Goal: Transaction & Acquisition: Register for event/course

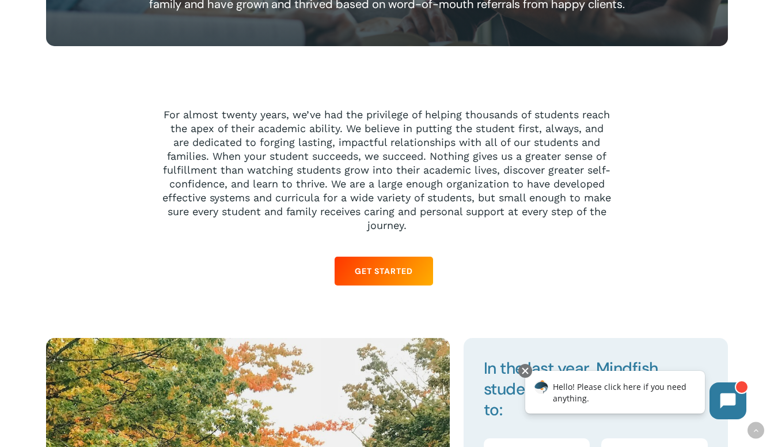
scroll to position [957, 0]
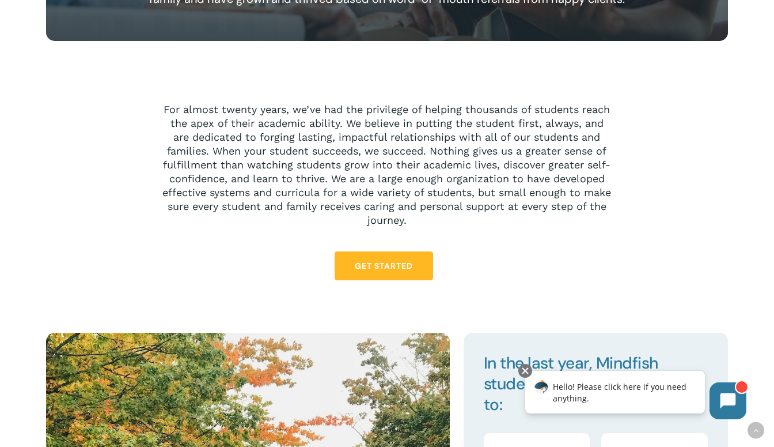
click at [398, 259] on link "Get Started" at bounding box center [384, 265] width 99 height 29
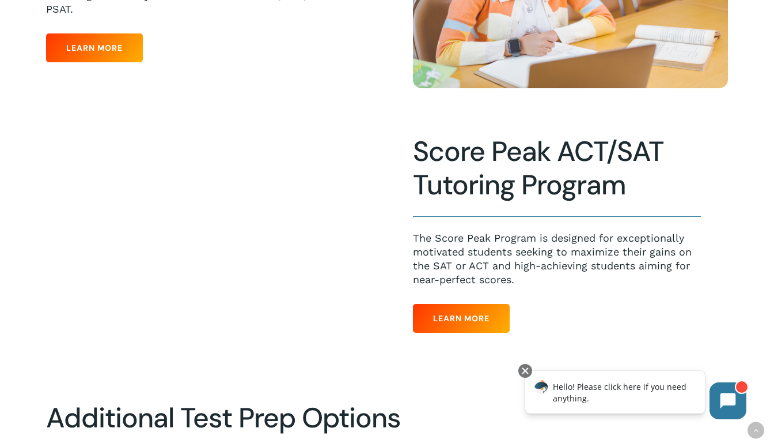
scroll to position [706, 0]
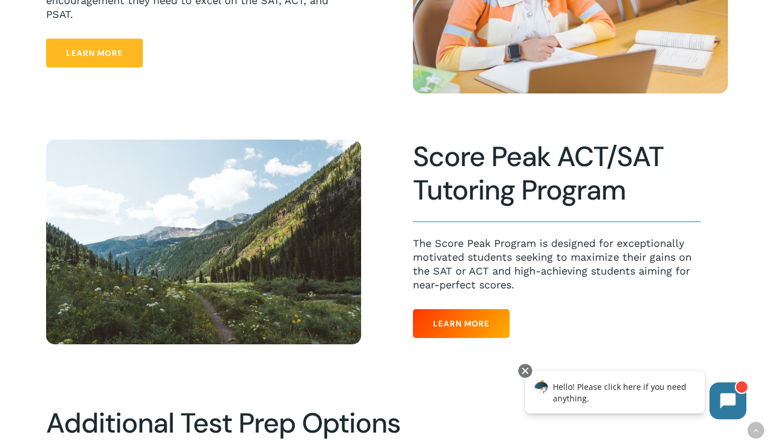
click at [105, 59] on span "Learn More" at bounding box center [94, 53] width 56 height 12
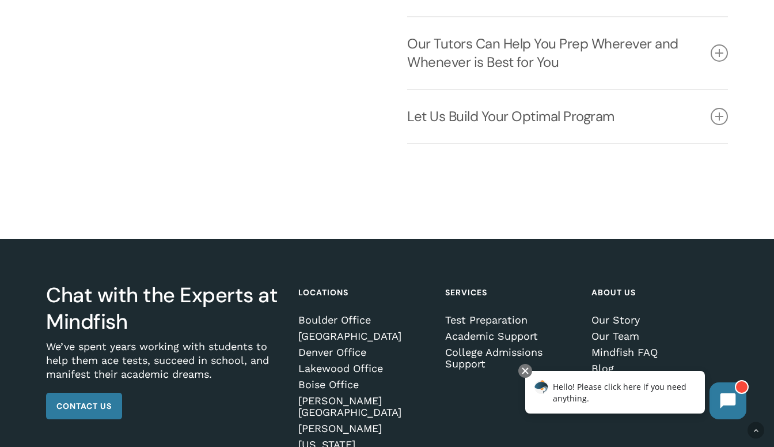
scroll to position [1528, 0]
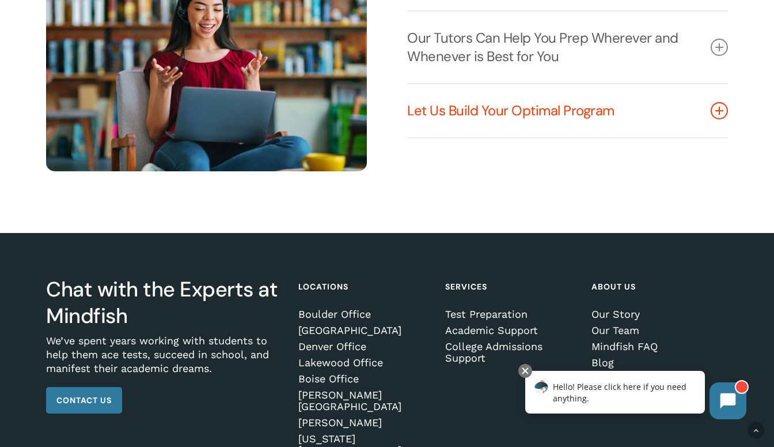
click at [439, 119] on link "Let Us Build Your Optimal Program" at bounding box center [567, 110] width 321 height 53
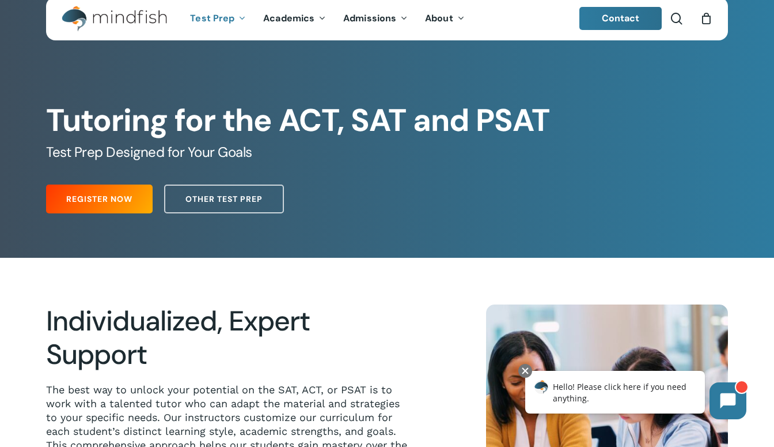
scroll to position [0, 0]
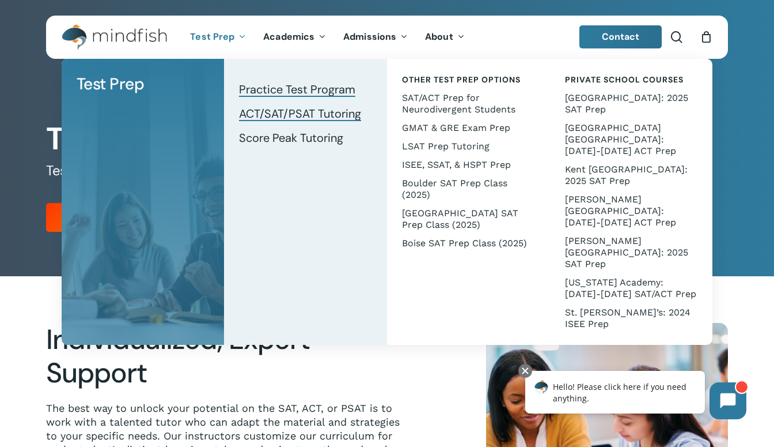
click at [318, 90] on span "Practice Test Program" at bounding box center [297, 89] width 116 height 15
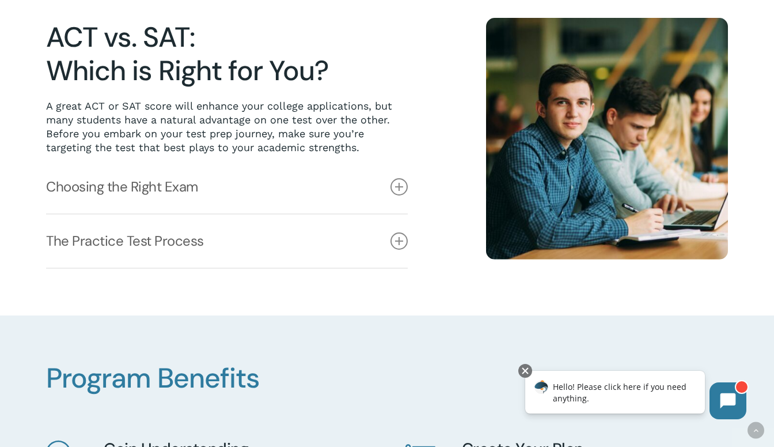
scroll to position [307, 0]
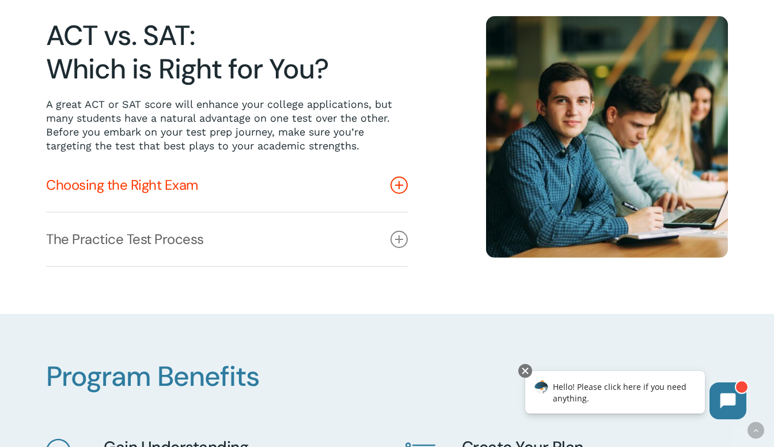
click at [316, 183] on link "Choosing the Right Exam" at bounding box center [227, 184] width 362 height 53
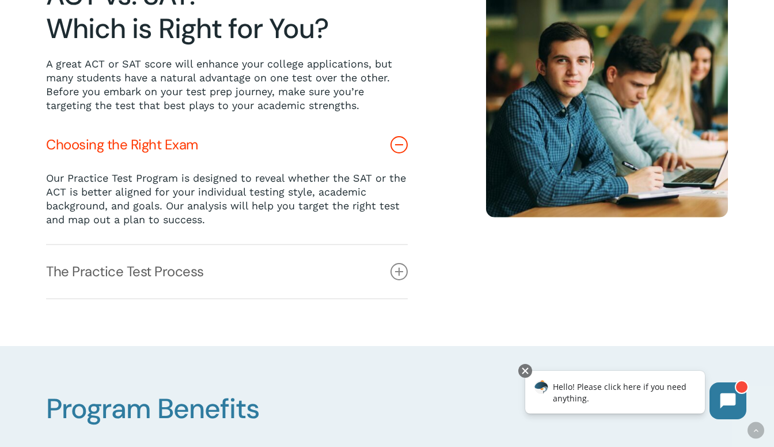
scroll to position [348, 0]
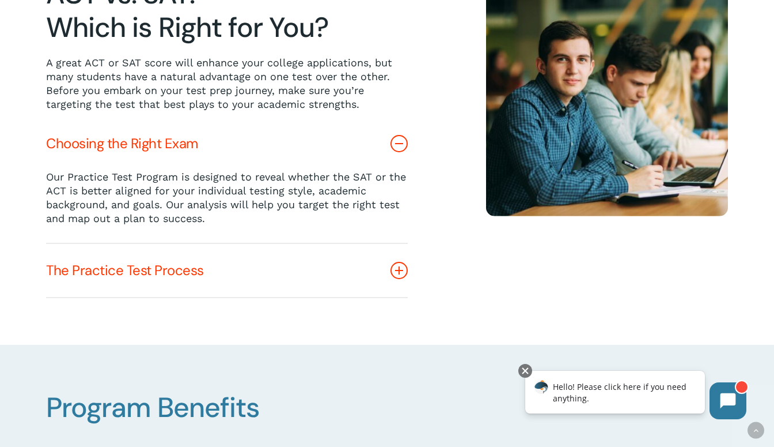
click at [347, 274] on link "The Practice Test Process" at bounding box center [227, 270] width 362 height 53
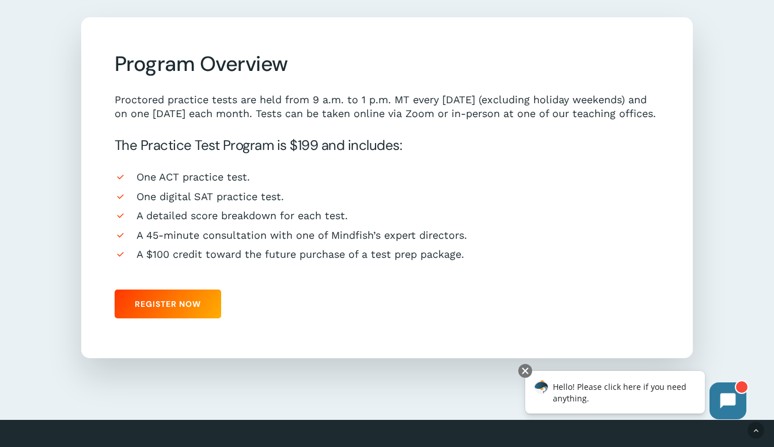
scroll to position [1028, 0]
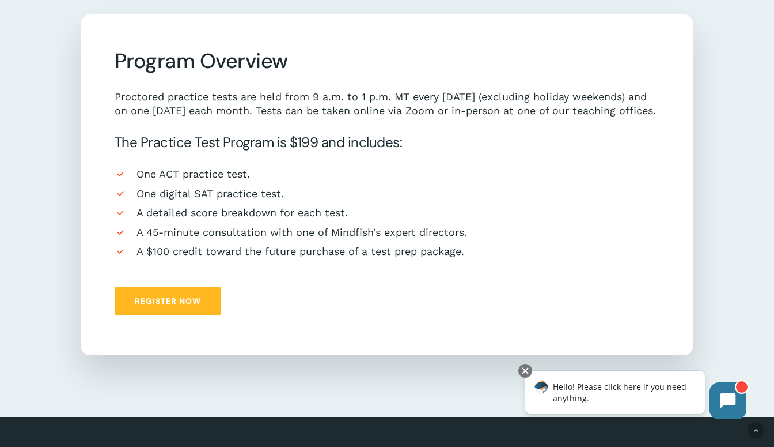
click at [180, 307] on span "Register Now" at bounding box center [168, 301] width 66 height 12
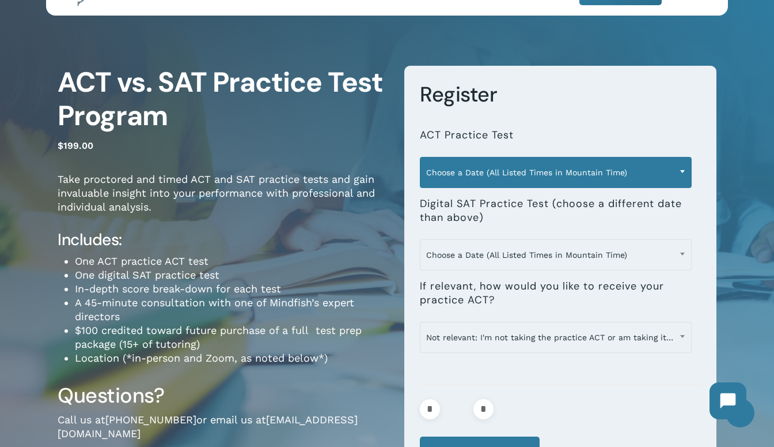
click at [493, 178] on span "Choose a Date (All Listed Times in Mountain Time)" at bounding box center [556, 172] width 271 height 24
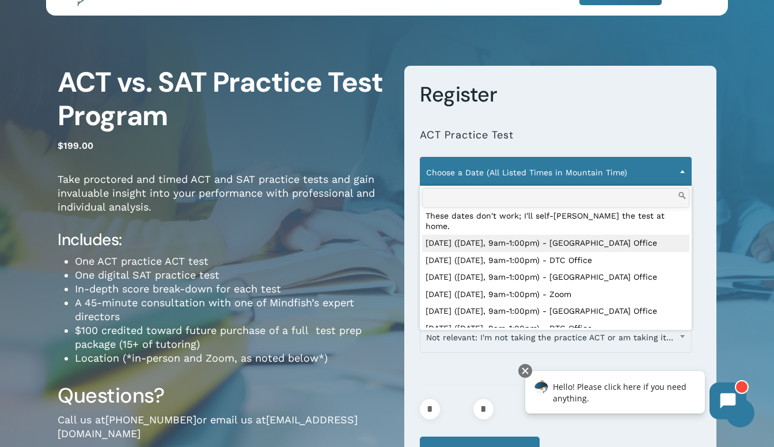
scroll to position [40, 0]
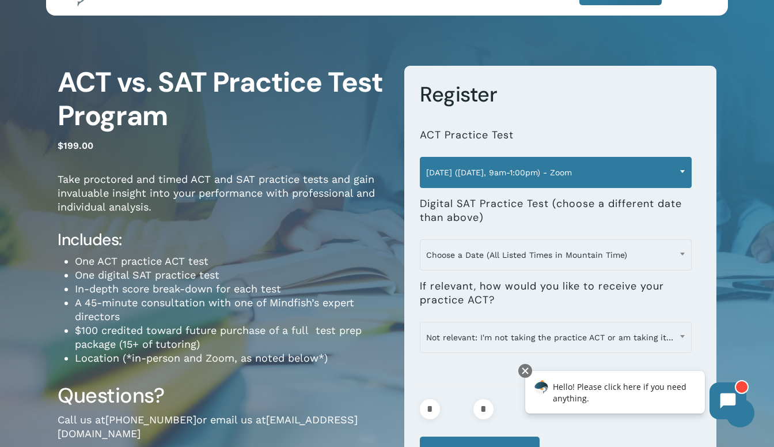
click at [574, 172] on span "September 6 (Saturday, 9am-1:00pm) - Zoom" at bounding box center [556, 172] width 271 height 24
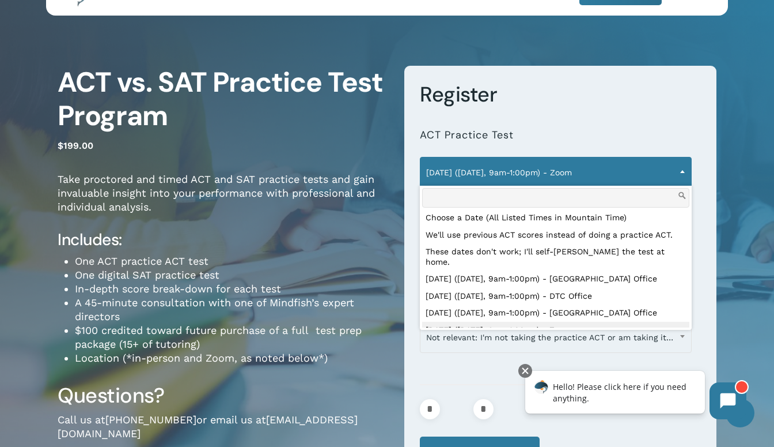
scroll to position [0, 0]
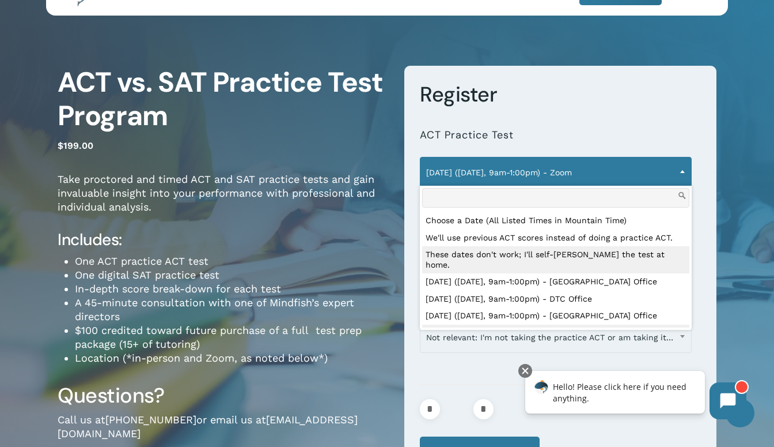
select select "**********"
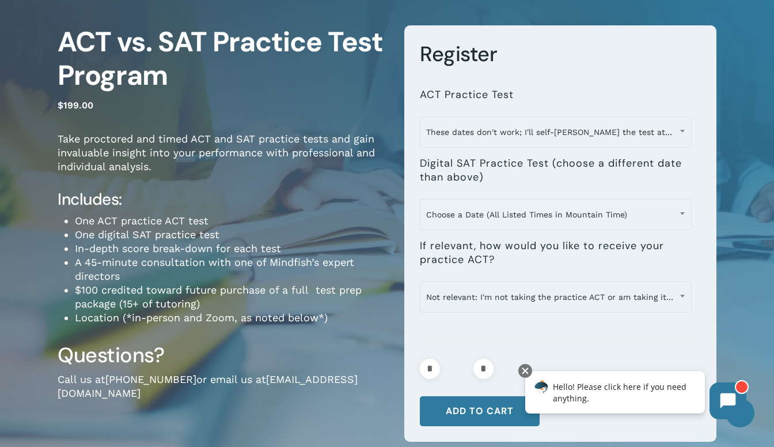
scroll to position [93, 0]
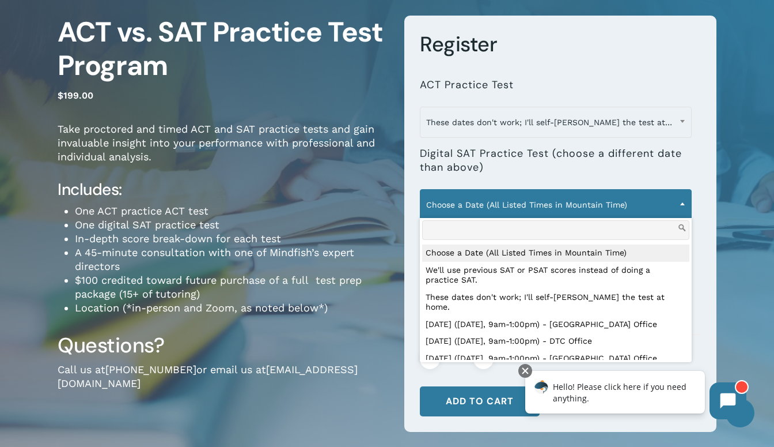
click at [546, 212] on span "Choose a Date (All Listed Times in Mountain Time)" at bounding box center [556, 204] width 271 height 24
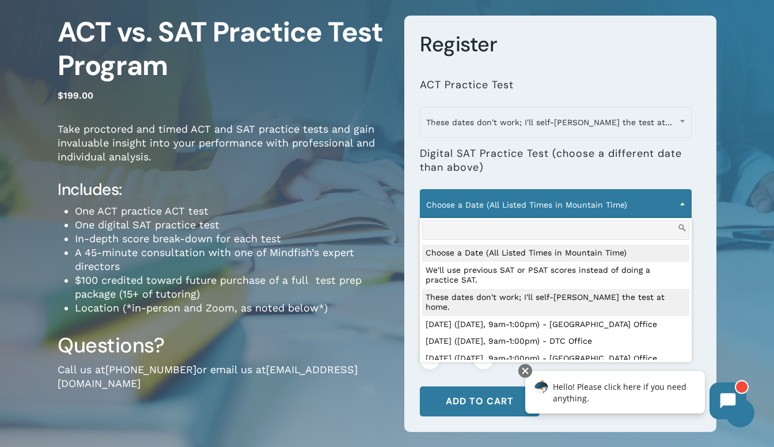
select select "**********"
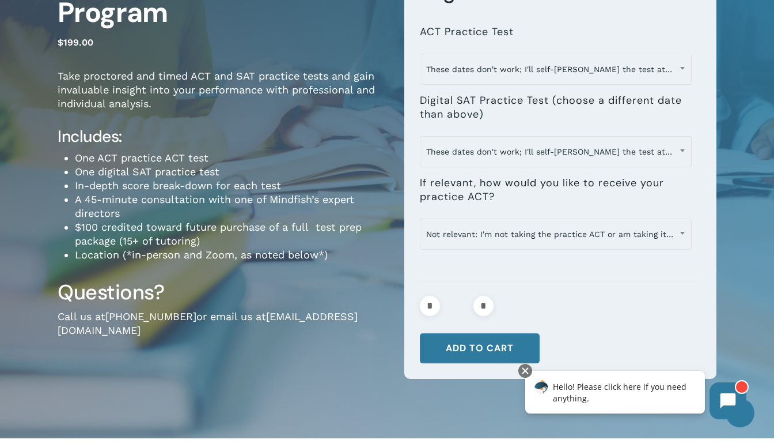
scroll to position [135, 0]
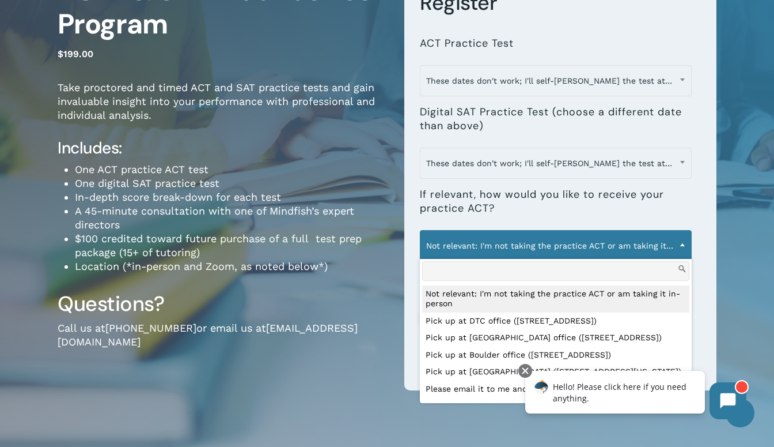
click at [557, 243] on span "Not relevant: I'm not taking the practice ACT or am taking it in-person" at bounding box center [556, 245] width 271 height 24
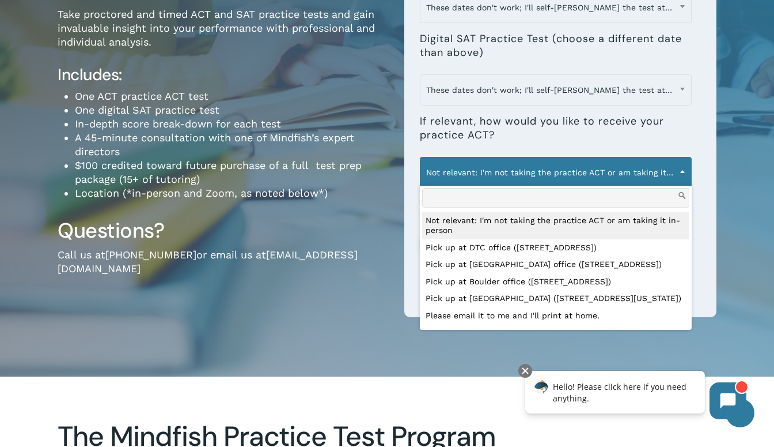
scroll to position [221, 0]
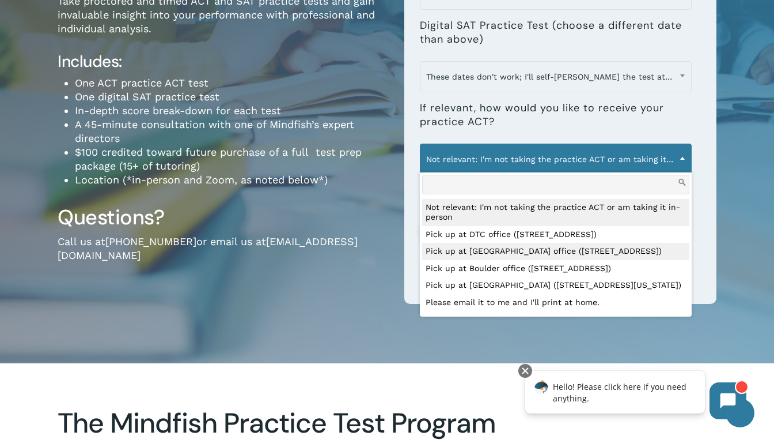
select select "**********"
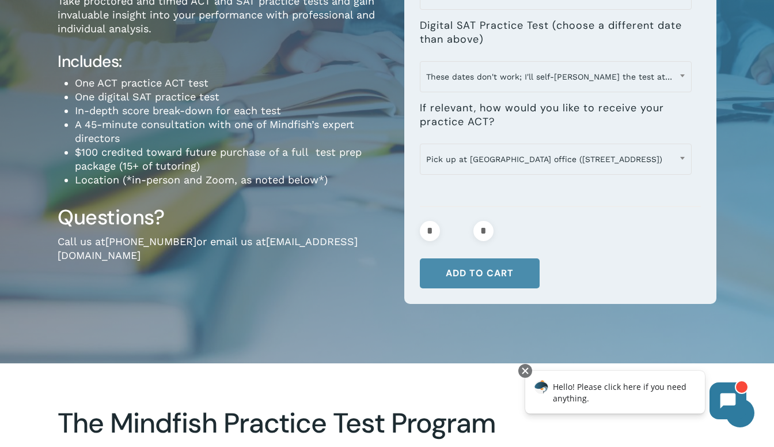
click at [504, 273] on button "Add to cart" at bounding box center [480, 273] width 120 height 30
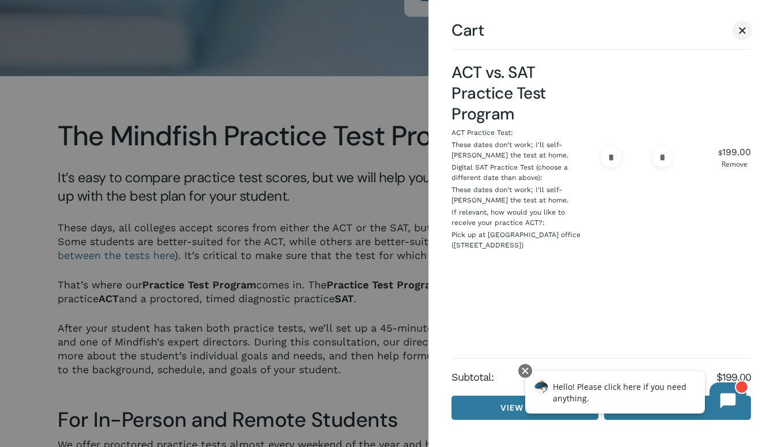
scroll to position [517, 0]
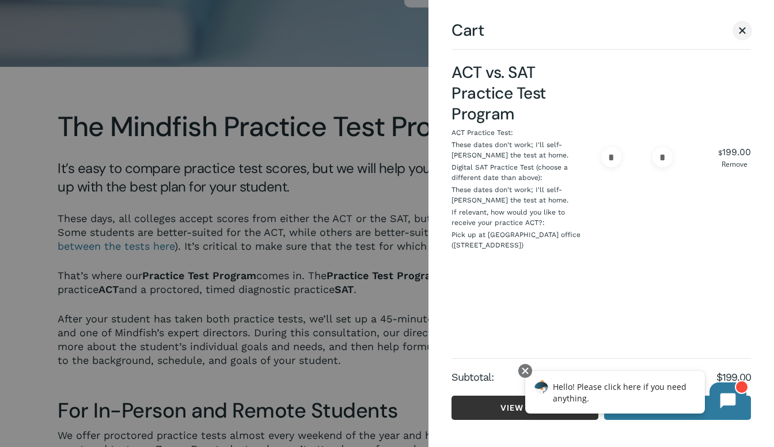
click at [503, 404] on link "View cart" at bounding box center [525, 407] width 147 height 24
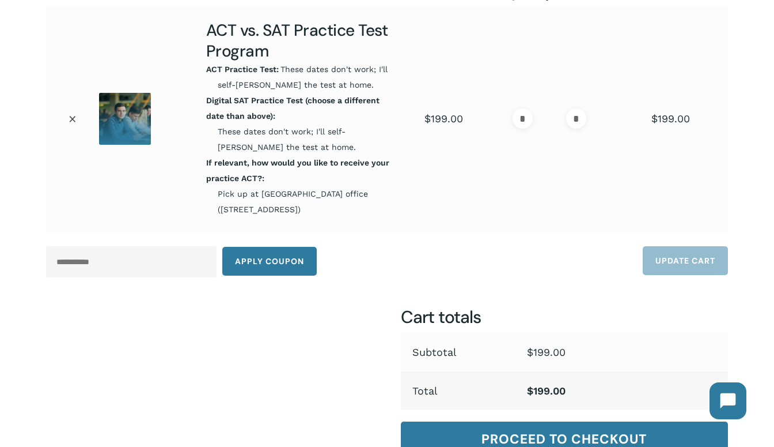
scroll to position [78, 0]
